Goal: Book appointment/travel/reservation

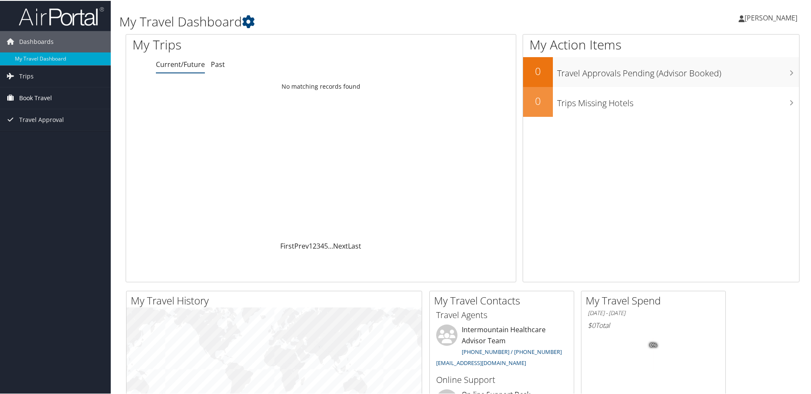
click at [39, 97] on span "Book Travel" at bounding box center [35, 96] width 33 height 21
click at [45, 138] on link "Book/Manage Online Trips" at bounding box center [55, 139] width 111 height 13
